Goal: Information Seeking & Learning: Learn about a topic

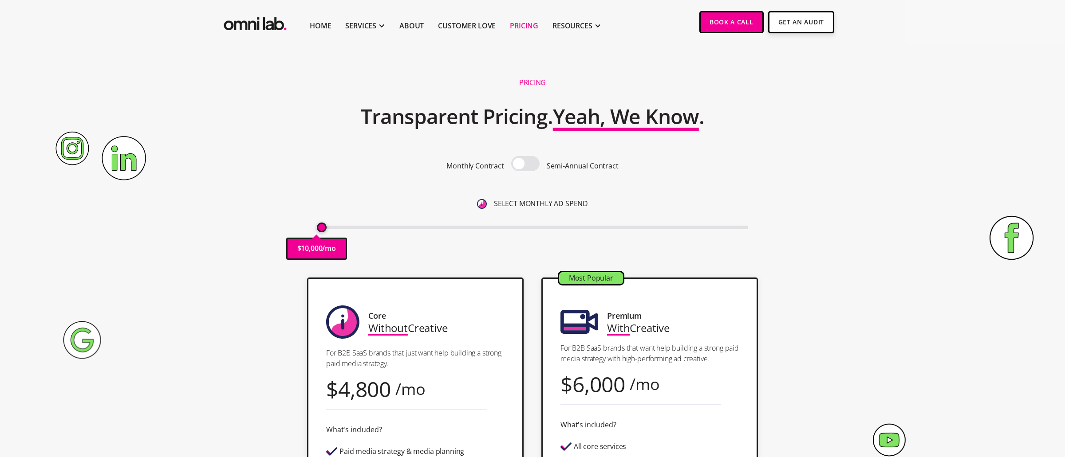
drag, startPoint x: 323, startPoint y: 228, endPoint x: 284, endPoint y: 220, distance: 40.2
click at [290, 219] on div "Pricing Transparent Pricing. Yeah, We Know . Monthly Contract Semi-Annual Contr…" at bounding box center [532, 170] width 539 height 198
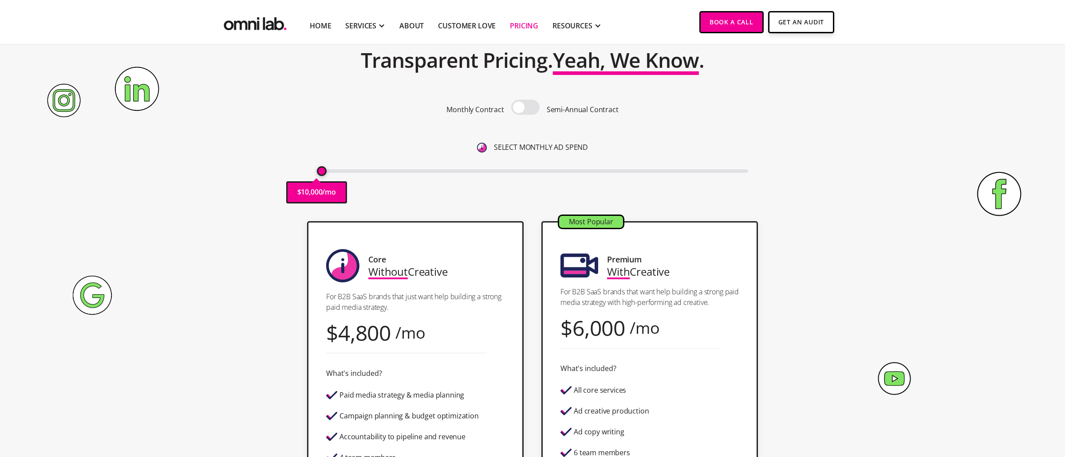
scroll to position [43, 0]
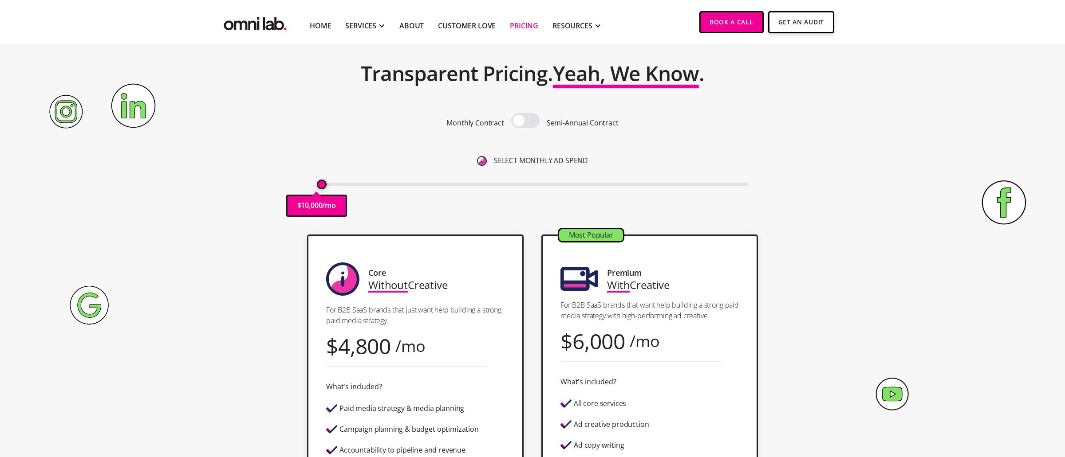
click at [525, 121] on span at bounding box center [525, 120] width 28 height 15
click at [525, 122] on input "checkbox" at bounding box center [525, 122] width 0 height 0
click at [536, 124] on span at bounding box center [525, 120] width 28 height 15
click at [525, 122] on input "checkbox" at bounding box center [525, 122] width 0 height 0
type input "10000"
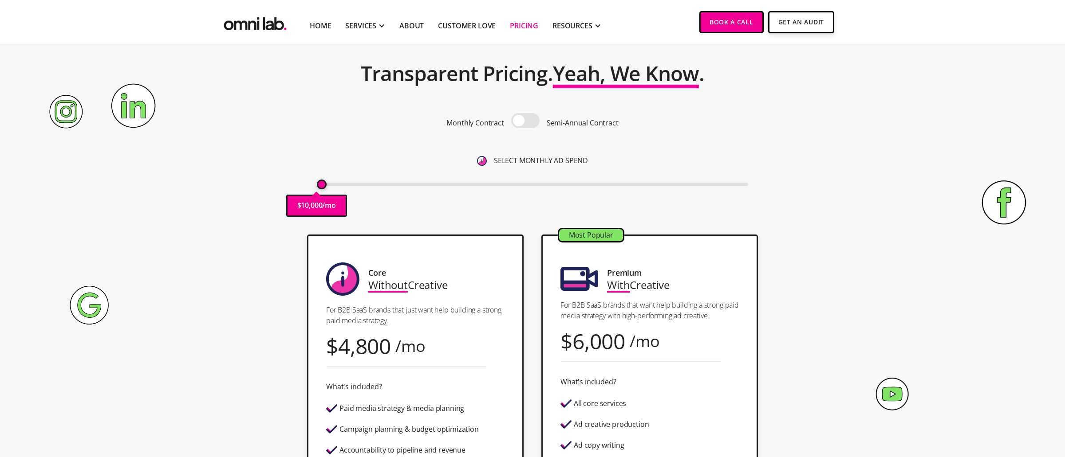
click at [323, 186] on input "range" at bounding box center [533, 185] width 432 height 4
click at [596, 317] on p "For B2B SaaS brands that want help building a strong paid media strategy with h…" at bounding box center [649, 310] width 178 height 21
